Goal: Complete application form

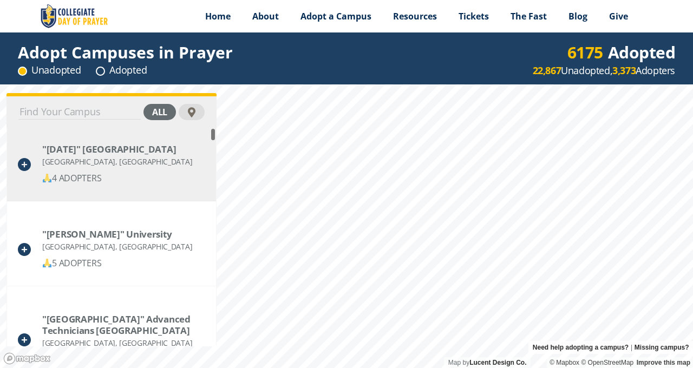
scroll to position [1, 0]
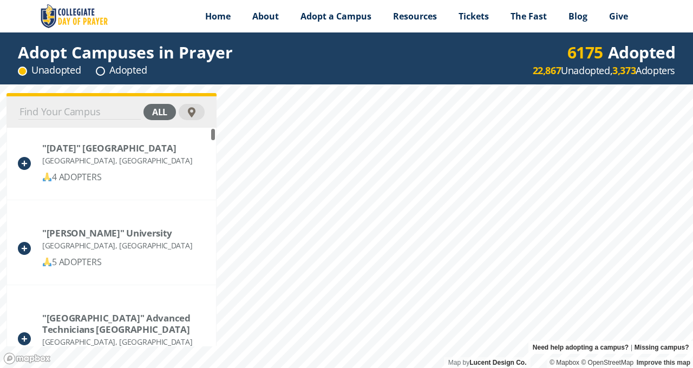
click at [84, 115] on input at bounding box center [79, 112] width 122 height 15
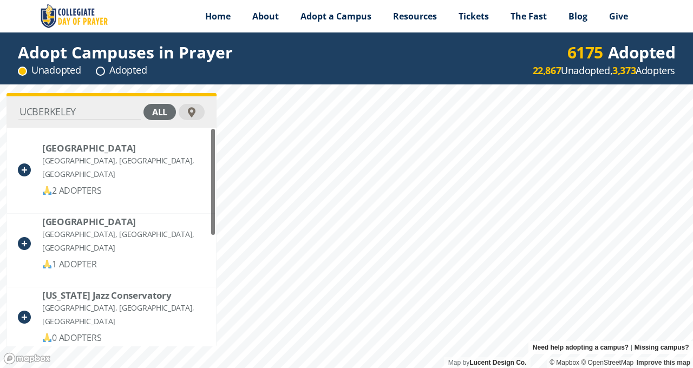
scroll to position [0, 0]
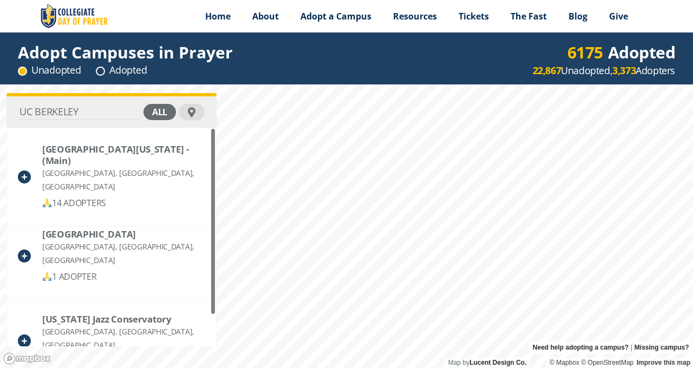
drag, startPoint x: 89, startPoint y: 114, endPoint x: 18, endPoint y: 95, distance: 73.4
click at [18, 95] on div "[GEOGRAPHIC_DATA] all [GEOGRAPHIC_DATA][US_STATE] - (Main) [GEOGRAPHIC_DATA], […" at bounding box center [111, 219] width 210 height 253
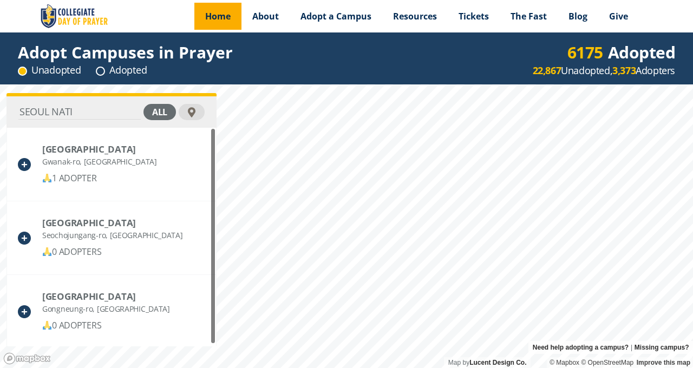
type input "SEOUL NATI"
click at [214, 17] on span "Home" at bounding box center [217, 16] width 25 height 12
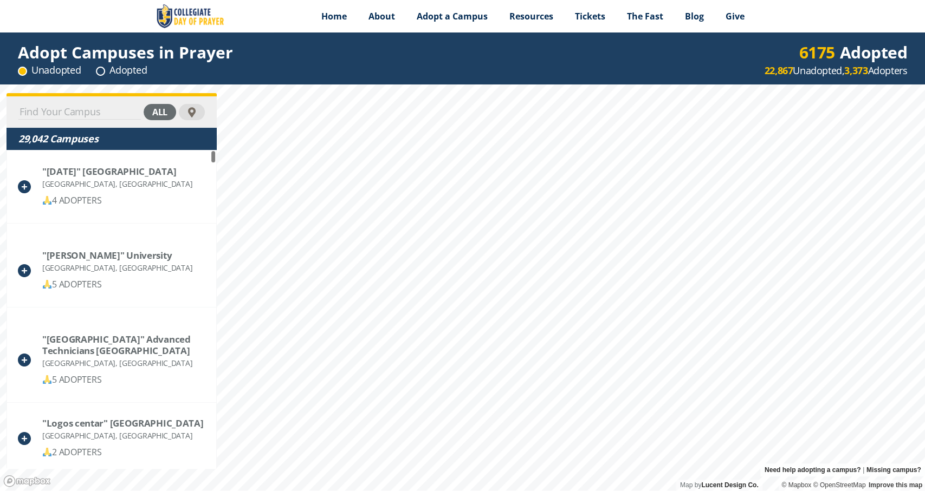
click at [122, 112] on input at bounding box center [79, 112] width 122 height 15
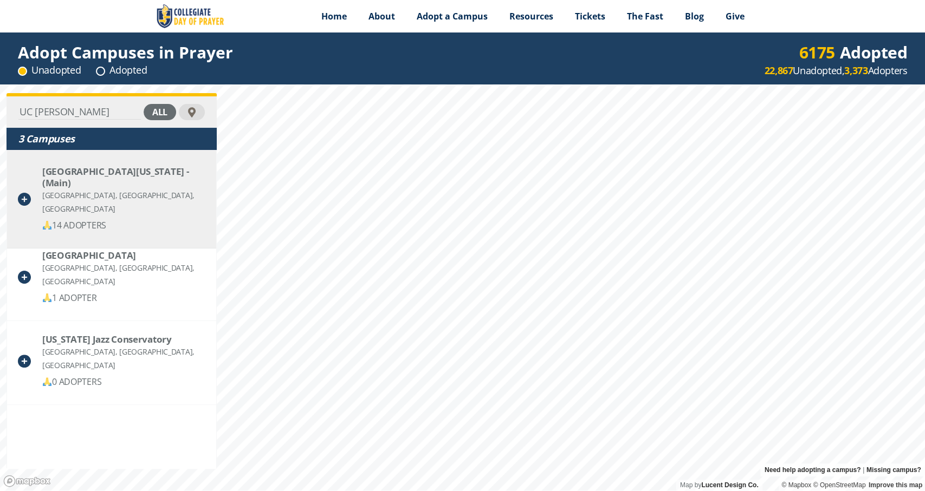
type input "UC BERKE"
click at [122, 181] on div "[GEOGRAPHIC_DATA][US_STATE] - (Main)" at bounding box center [123, 177] width 162 height 23
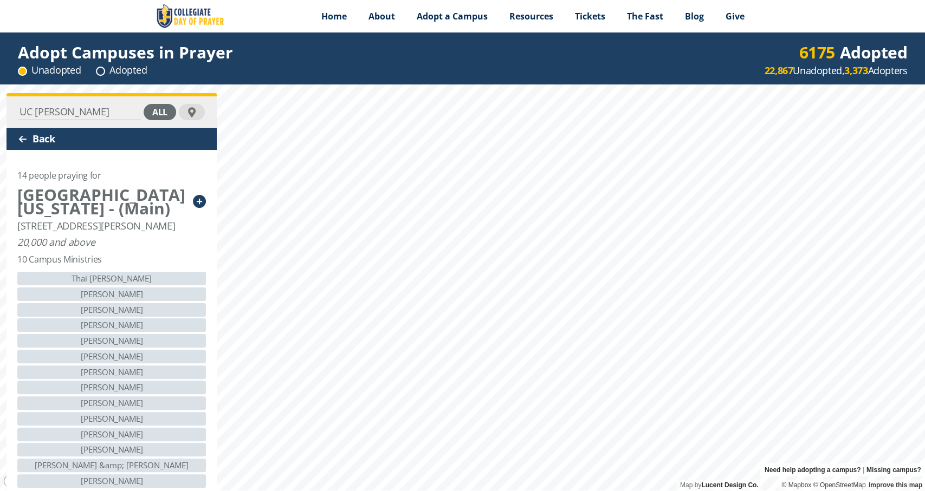
click at [22, 135] on div at bounding box center [22, 139] width 9 height 9
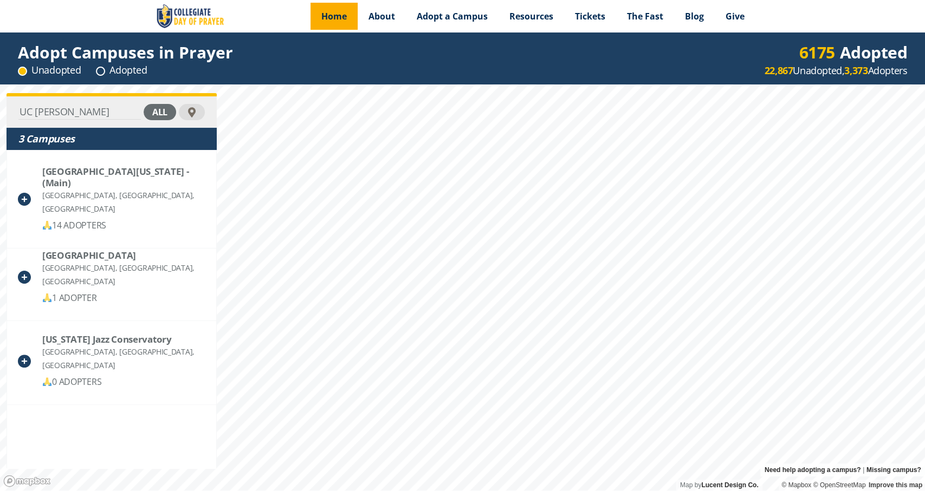
click at [331, 16] on span "Home" at bounding box center [333, 16] width 25 height 12
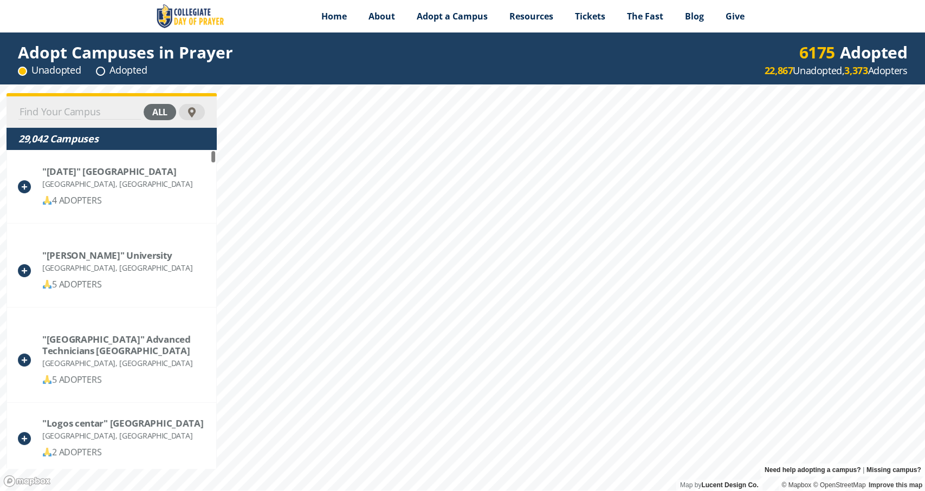
click at [81, 112] on input at bounding box center [79, 112] width 122 height 15
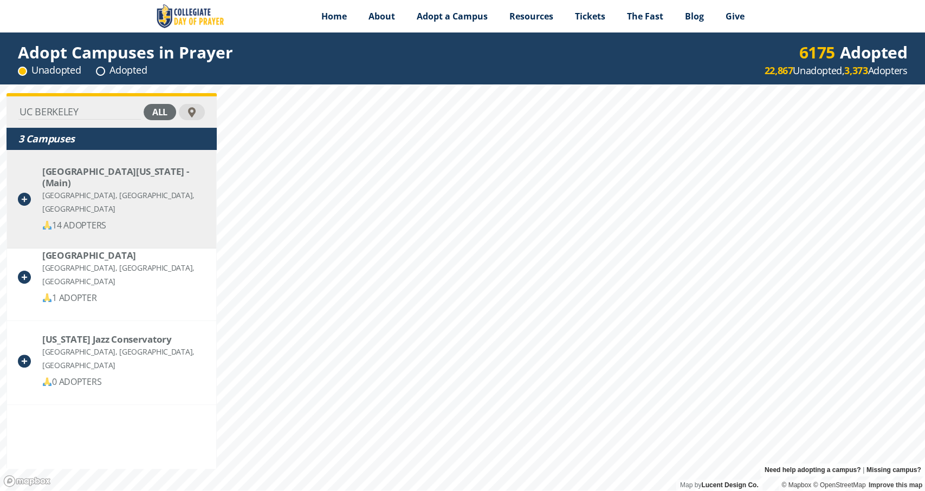
type input "UC BERKELEY"
click at [69, 170] on div "[GEOGRAPHIC_DATA][US_STATE] - (Main)" at bounding box center [123, 177] width 162 height 23
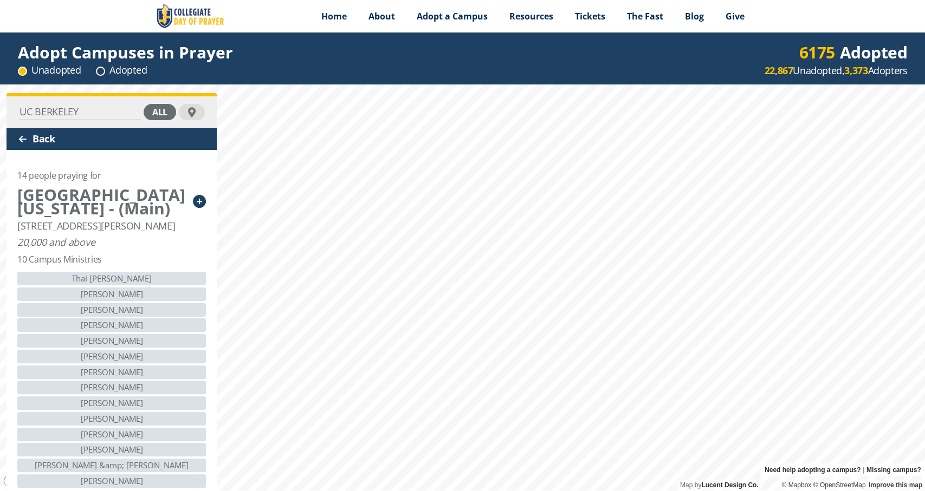
click at [199, 207] on icon at bounding box center [199, 201] width 13 height 13
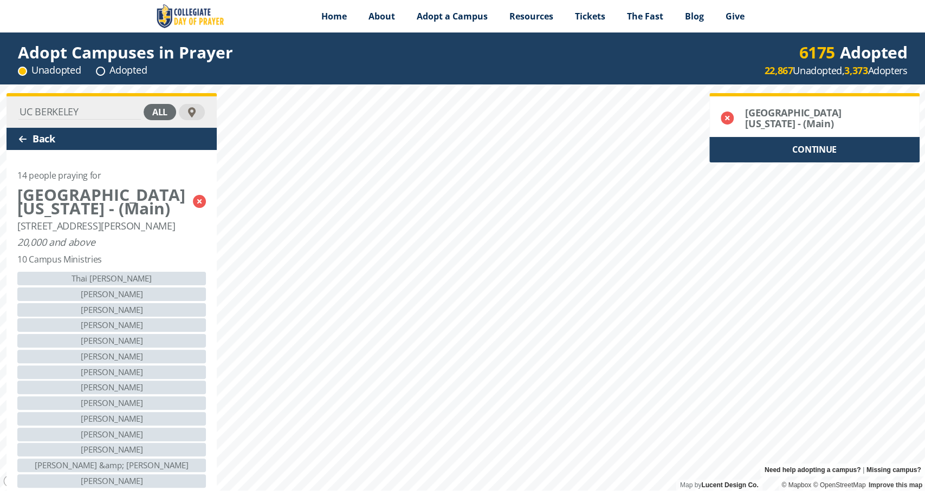
click at [863, 151] on div "CONTINUE" at bounding box center [814, 149] width 210 height 25
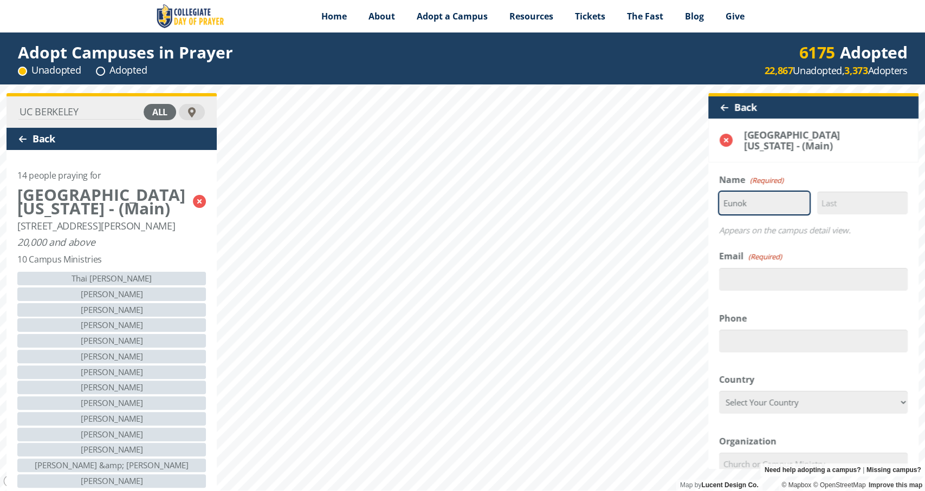
type input "Eunok"
type input "Kim"
click at [832, 259] on div "Email (Required)" at bounding box center [813, 270] width 188 height 41
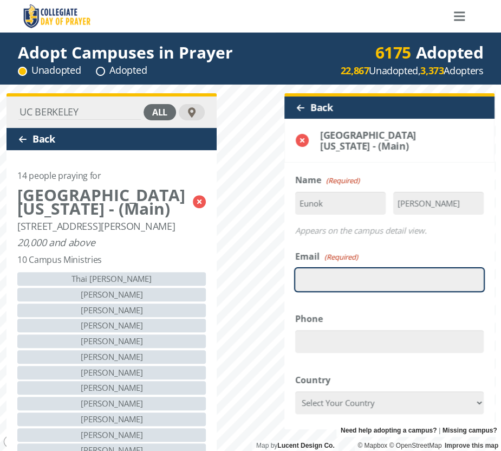
click at [333, 278] on input "Email (Required)" at bounding box center [389, 279] width 188 height 23
type input "eunokk@yahoo.com"
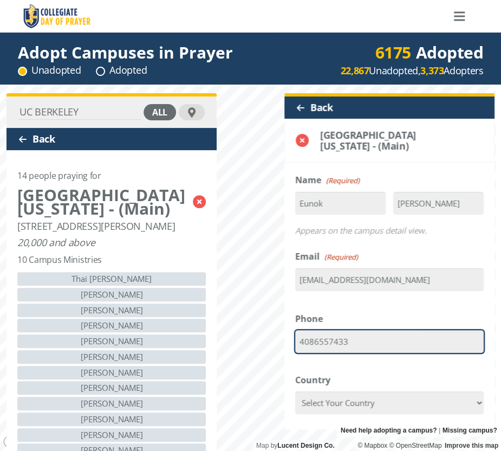
type input "4086557433"
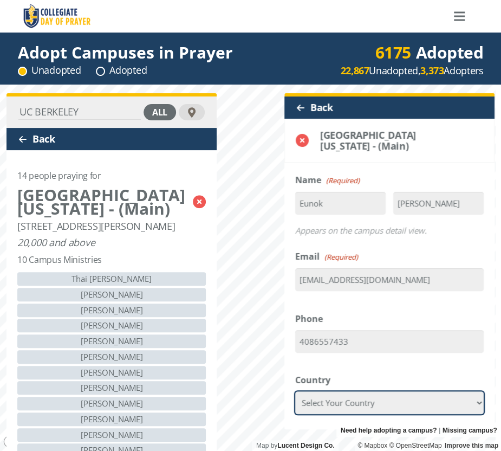
select select "[GEOGRAPHIC_DATA]"
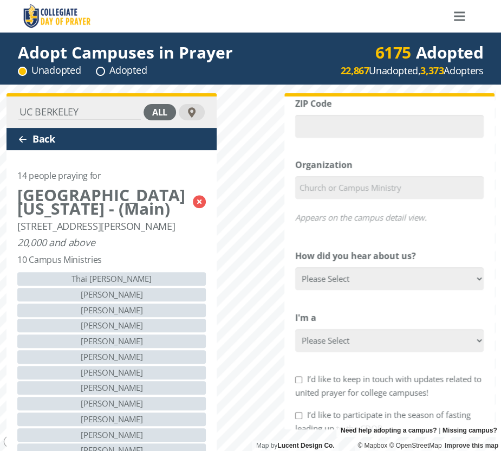
scroll to position [279, 0]
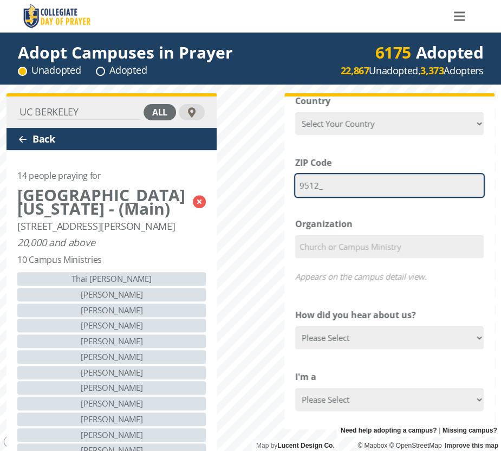
type input "95129"
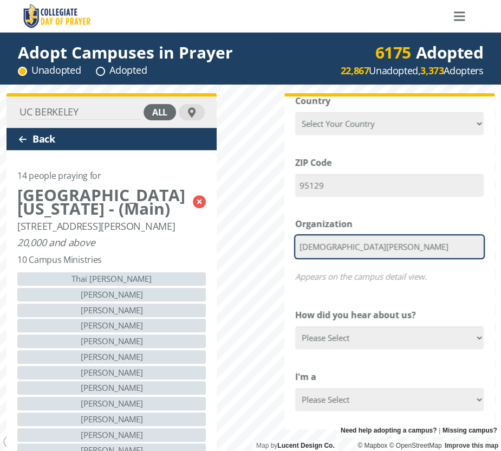
type input "San Jose Korean Presbyterian Church"
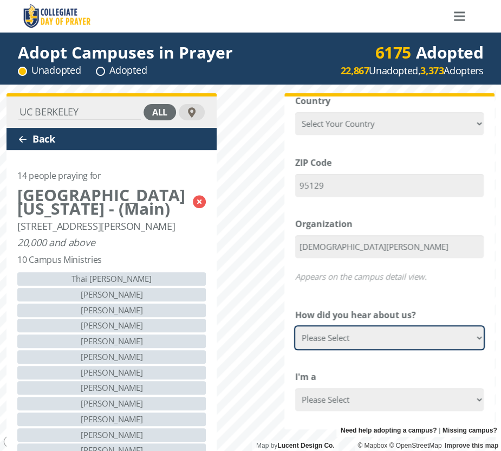
select select "Friend"
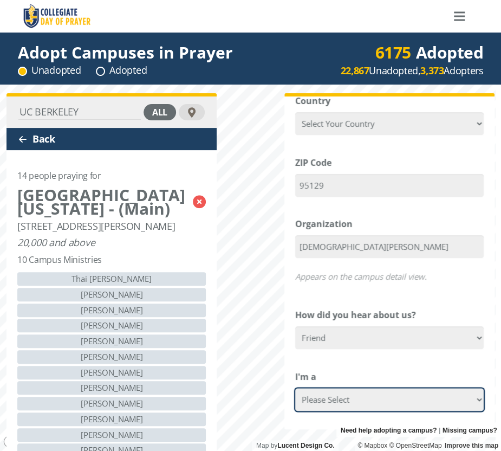
drag, startPoint x: 321, startPoint y: 395, endPoint x: 492, endPoint y: 328, distance: 183.9
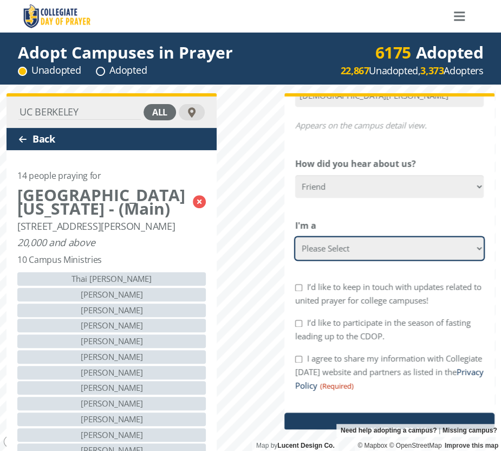
scroll to position [446, 0]
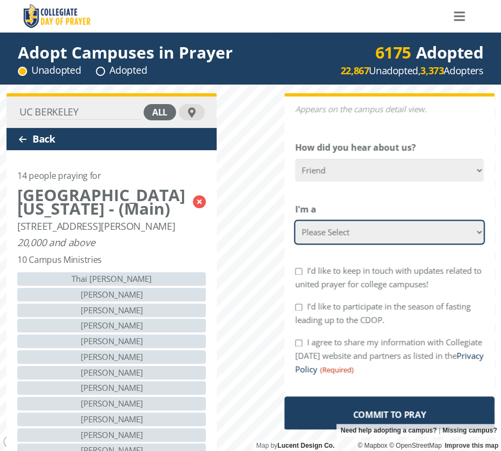
select select "[DEMOGRAPHIC_DATA] Member"
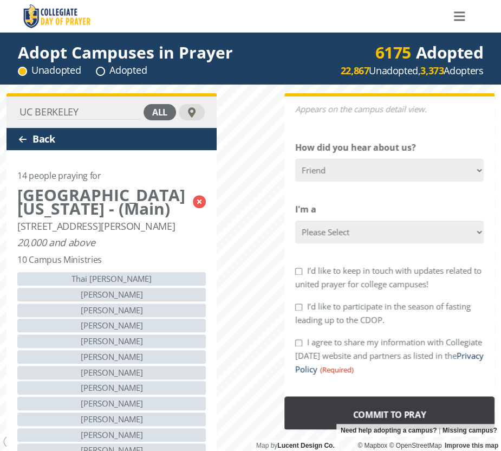
click at [407, 406] on input "Commit to Pray" at bounding box center [389, 414] width 210 height 36
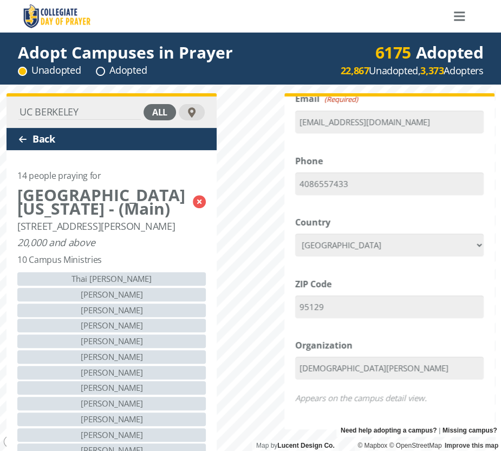
scroll to position [542, 0]
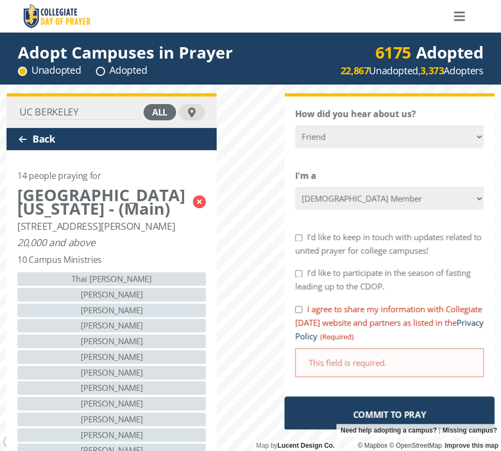
click at [297, 305] on input "I agree to share my information with Collegiate Day of Prayer website and partn…" at bounding box center [298, 308] width 7 height 7
checkbox input "true"
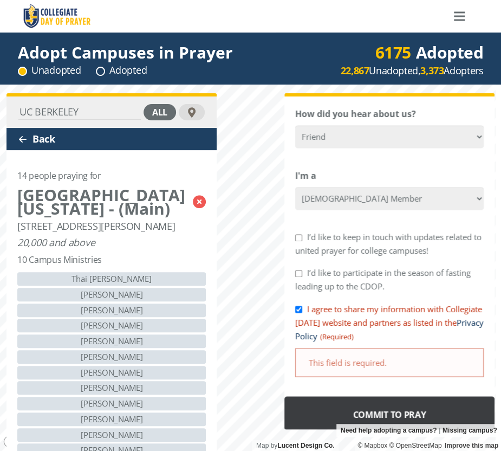
scroll to position [540, 0]
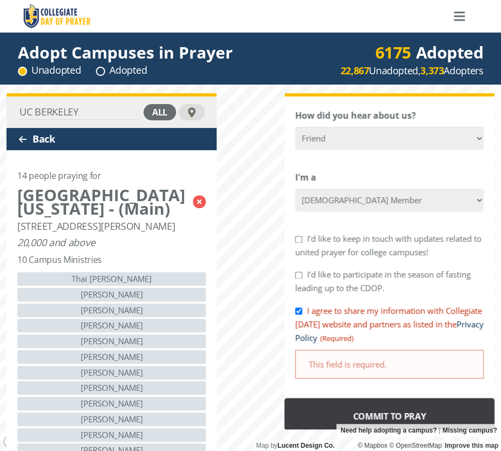
click at [344, 404] on input "Commit to Pray" at bounding box center [389, 416] width 210 height 36
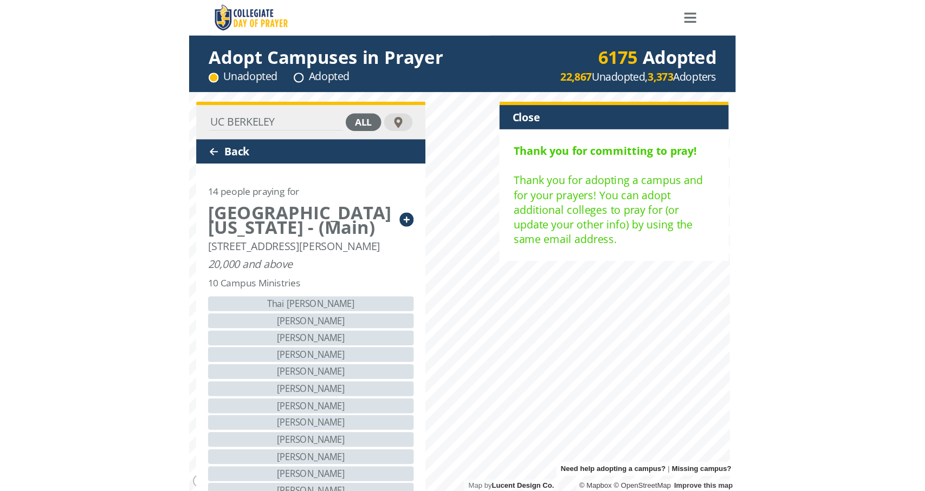
scroll to position [4, 4]
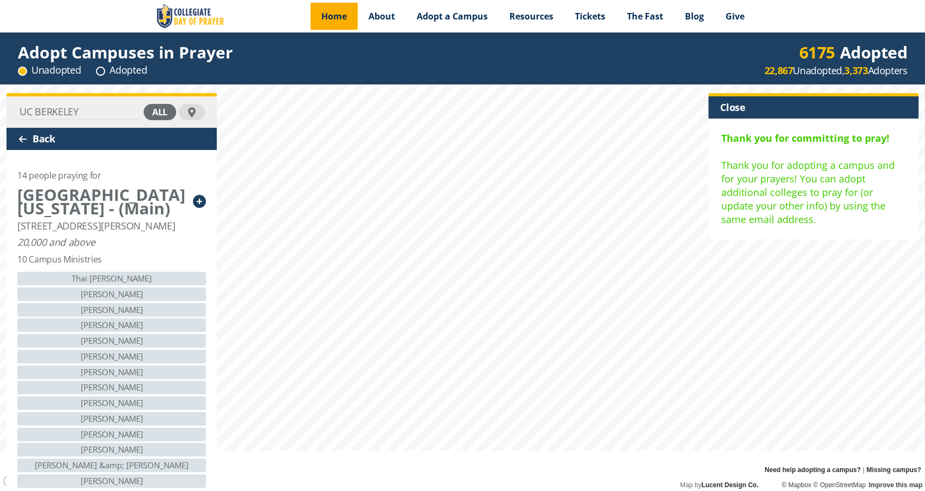
click at [330, 16] on span "Home" at bounding box center [333, 16] width 25 height 12
